Goal: Transaction & Acquisition: Purchase product/service

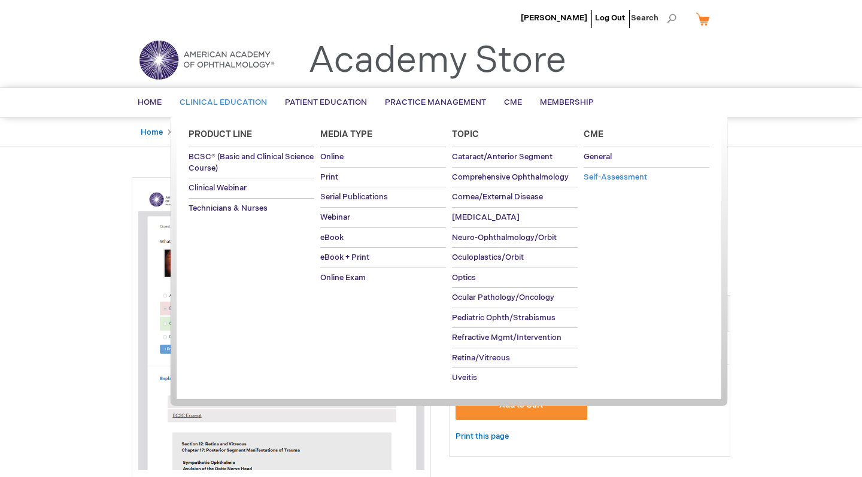
click at [612, 174] on span "Self-Assessment" at bounding box center [615, 177] width 63 height 10
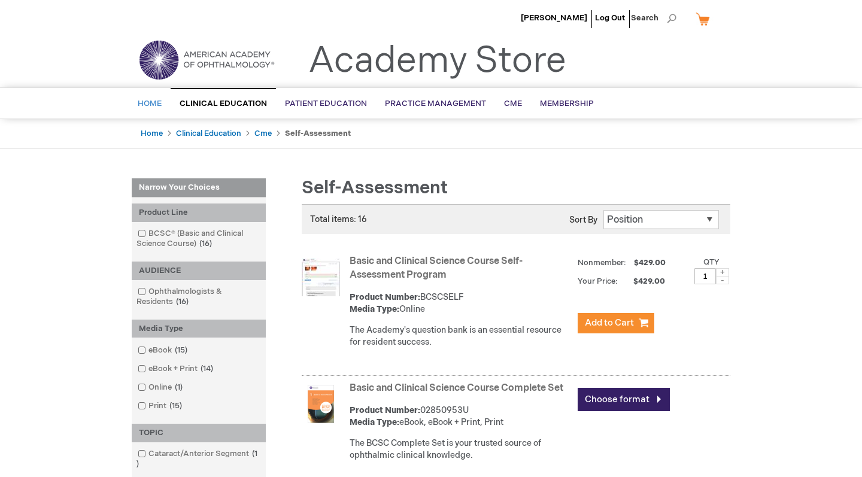
click at [156, 108] on span "Home" at bounding box center [150, 104] width 24 height 10
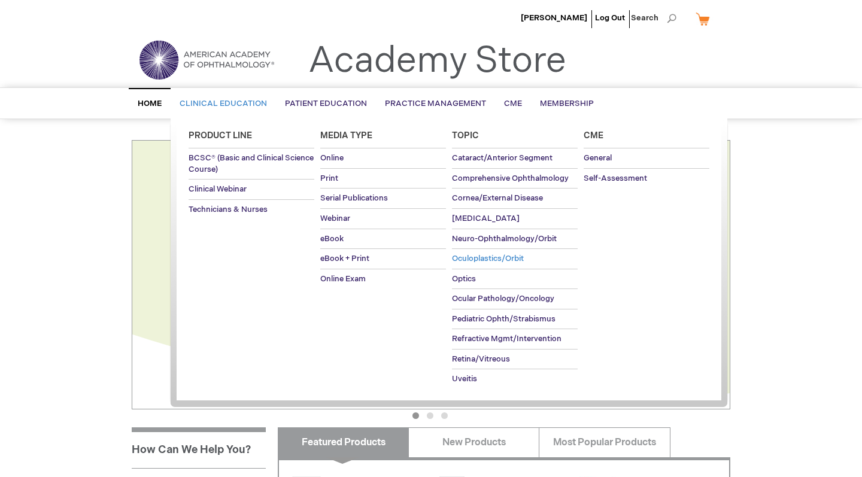
click at [507, 255] on span "Oculoplastics/Orbit" at bounding box center [488, 259] width 72 height 10
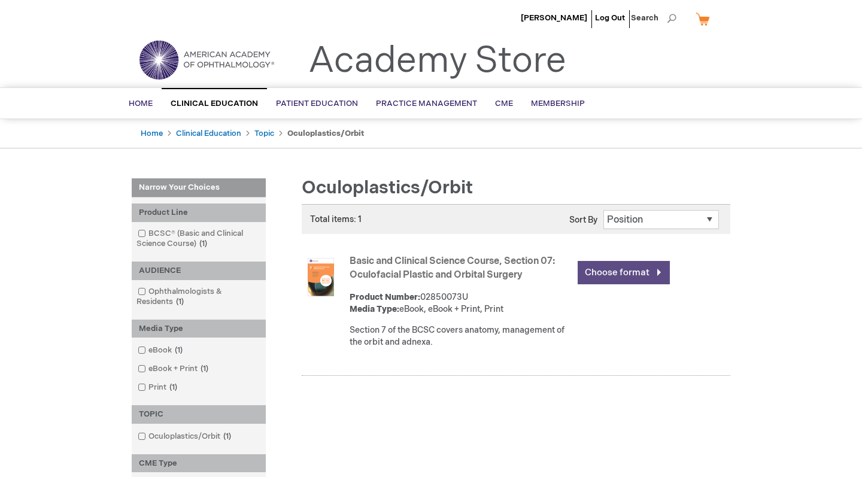
click at [597, 271] on link "Choose format" at bounding box center [624, 272] width 92 height 23
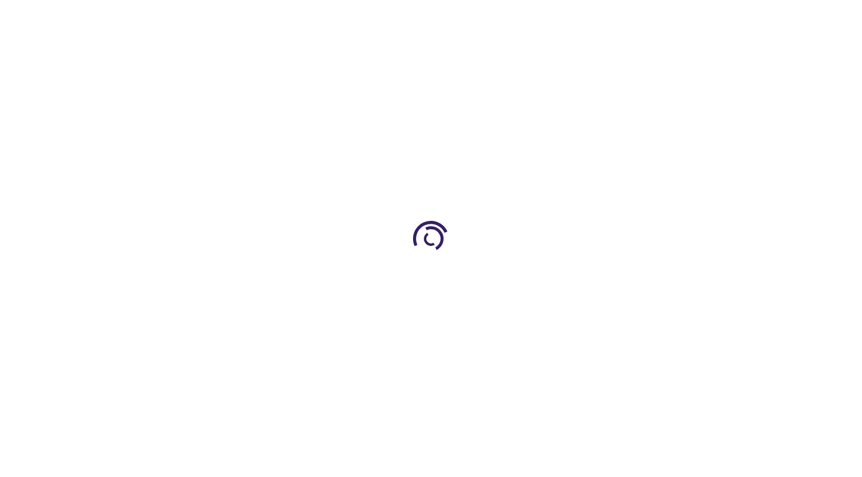
type input "0"
type input "1"
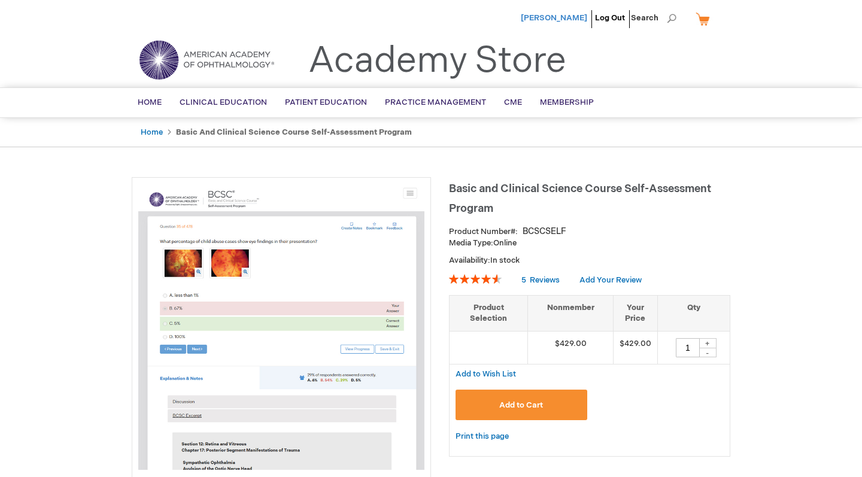
click at [584, 18] on span "[PERSON_NAME]" at bounding box center [554, 18] width 66 height 10
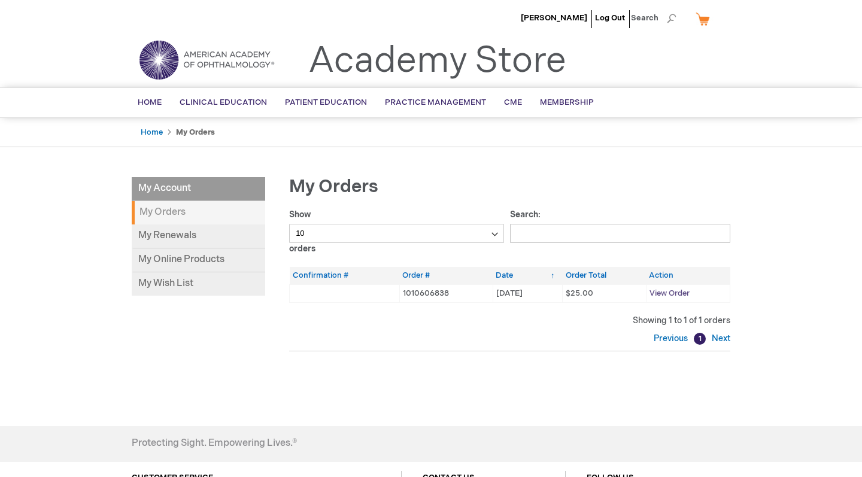
click at [673, 293] on span "View Order" at bounding box center [669, 294] width 40 height 10
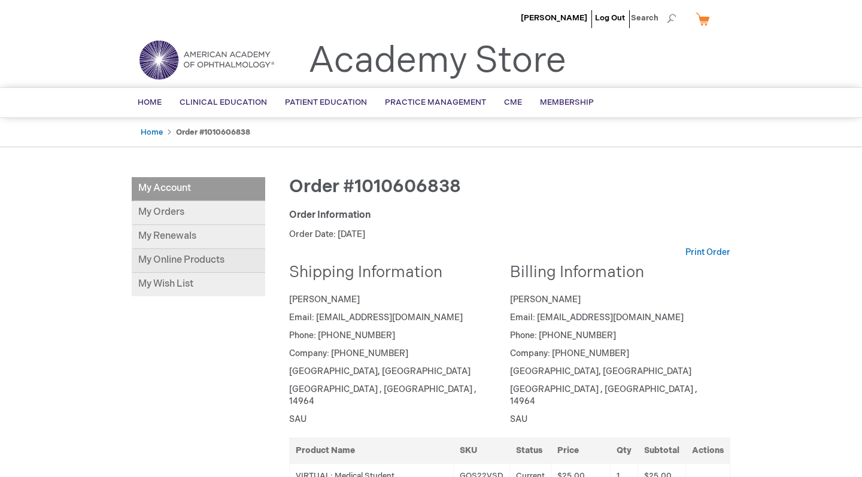
click at [229, 257] on link "My Online Products" at bounding box center [198, 261] width 133 height 24
